Goal: Find specific page/section: Find specific page/section

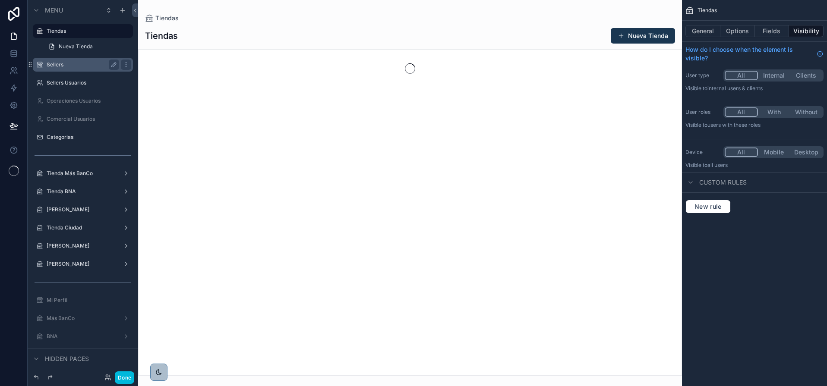
click at [65, 66] on label "Sellers" at bounding box center [81, 64] width 69 height 7
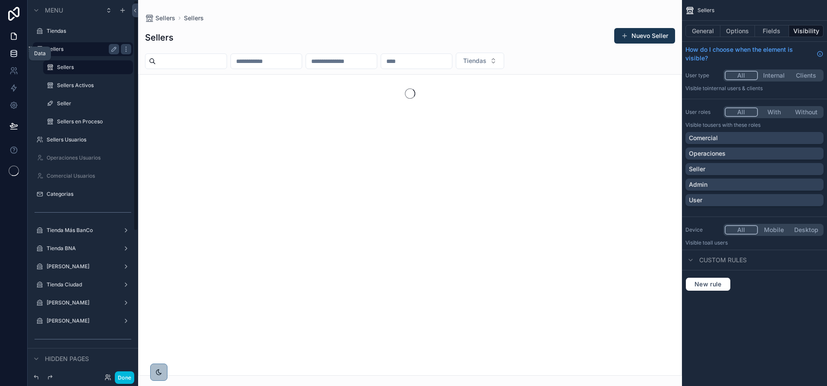
click at [17, 48] on link at bounding box center [13, 53] width 27 height 17
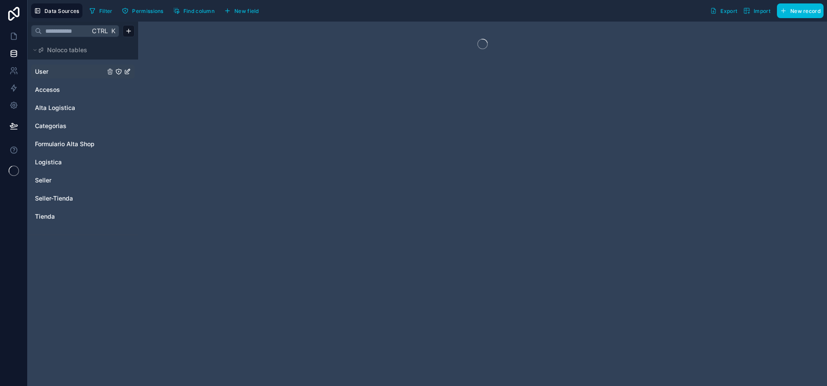
click at [58, 69] on link "User" at bounding box center [70, 71] width 70 height 9
drag, startPoint x: 153, startPoint y: 87, endPoint x: 163, endPoint y: 56, distance: 33.0
click at [164, 56] on div at bounding box center [482, 204] width 689 height 365
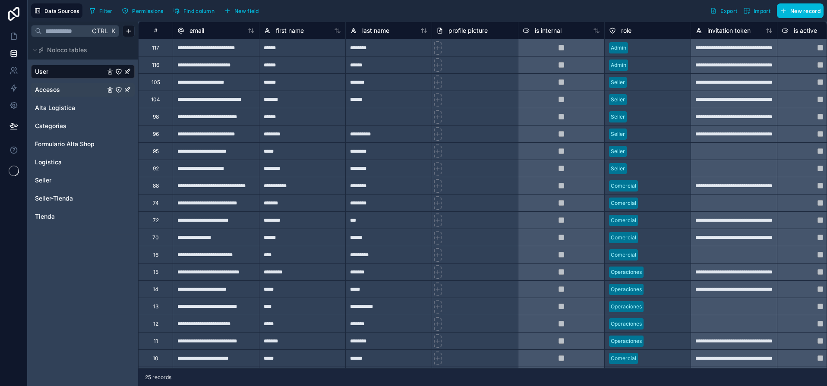
click at [50, 85] on div "Accesos" at bounding box center [83, 90] width 104 height 14
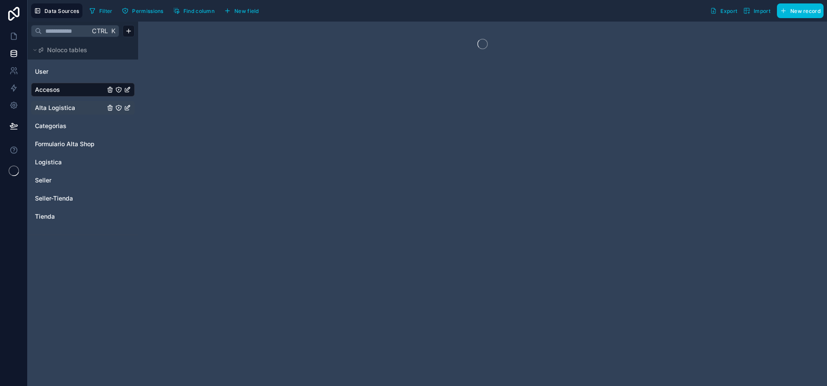
click at [70, 114] on div "Alta Logistica" at bounding box center [83, 108] width 104 height 14
click at [57, 185] on div "Seller" at bounding box center [83, 180] width 104 height 14
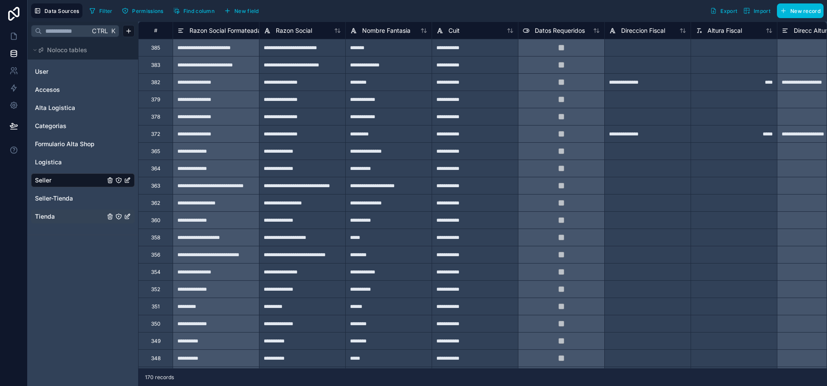
click at [47, 218] on span "Tienda" at bounding box center [45, 216] width 20 height 9
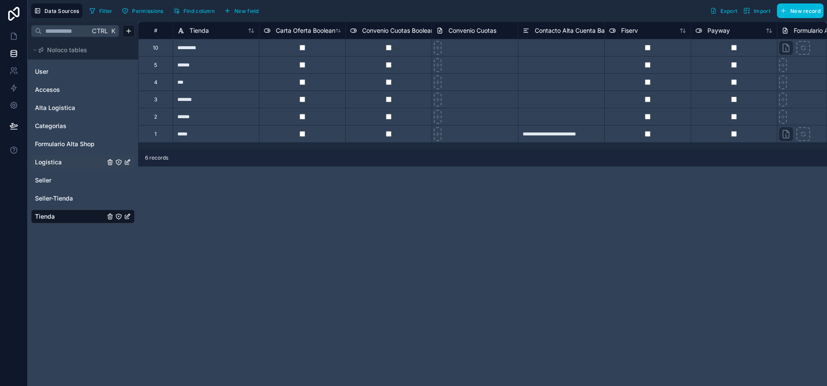
click at [57, 167] on div "Logistica" at bounding box center [83, 162] width 104 height 14
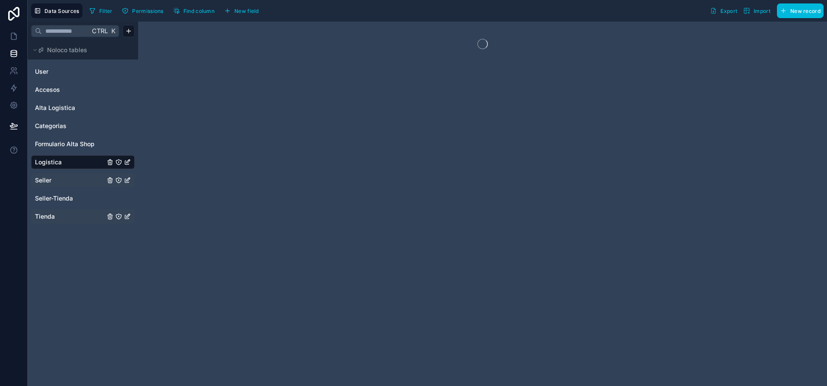
click at [47, 184] on span "Seller" at bounding box center [43, 180] width 16 height 9
click at [57, 189] on div "User Accesos Alta Logistica Categorias Formulario Alta Shop Logistica Seller Se…" at bounding box center [83, 143] width 104 height 165
click at [52, 194] on span "Seller-Tienda" at bounding box center [54, 198] width 38 height 9
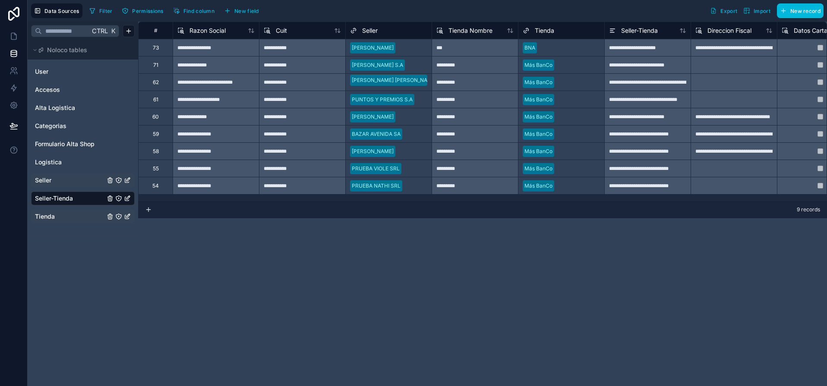
click at [58, 184] on link "Seller" at bounding box center [70, 180] width 70 height 9
